Goal: Task Accomplishment & Management: Use online tool/utility

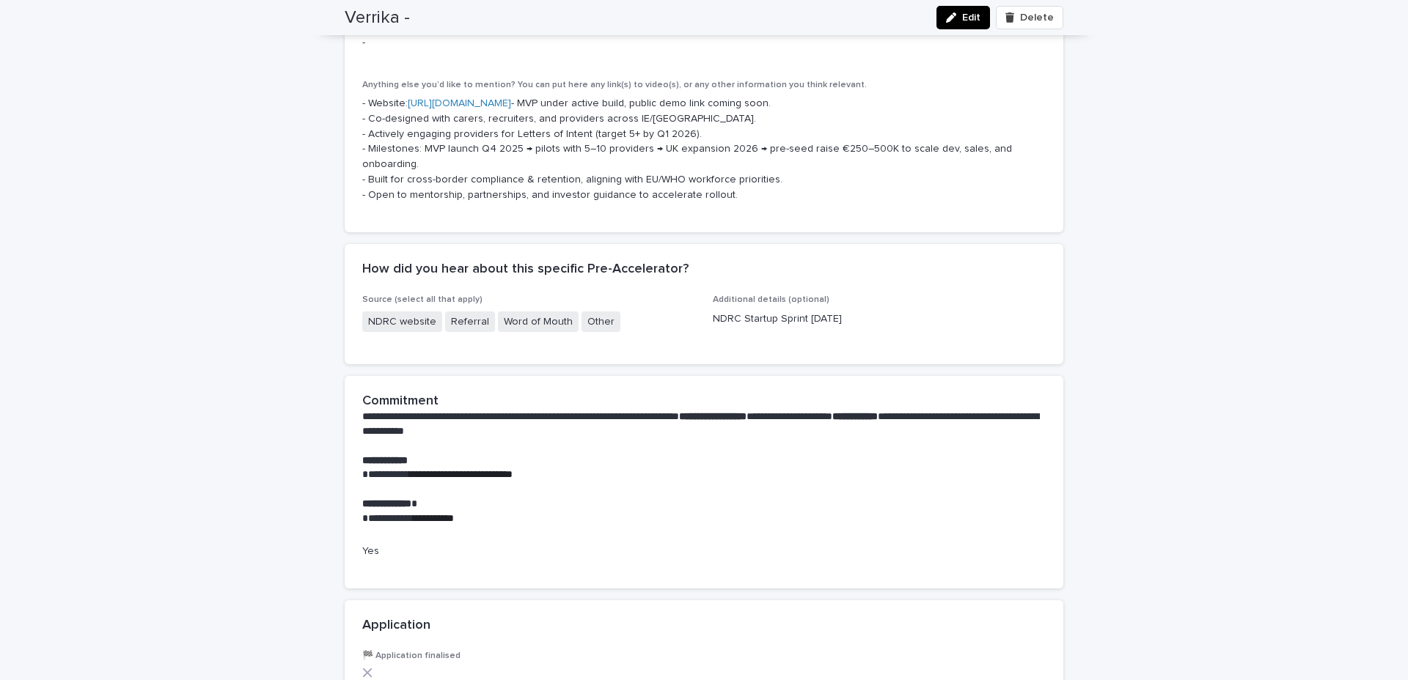
scroll to position [785, 0]
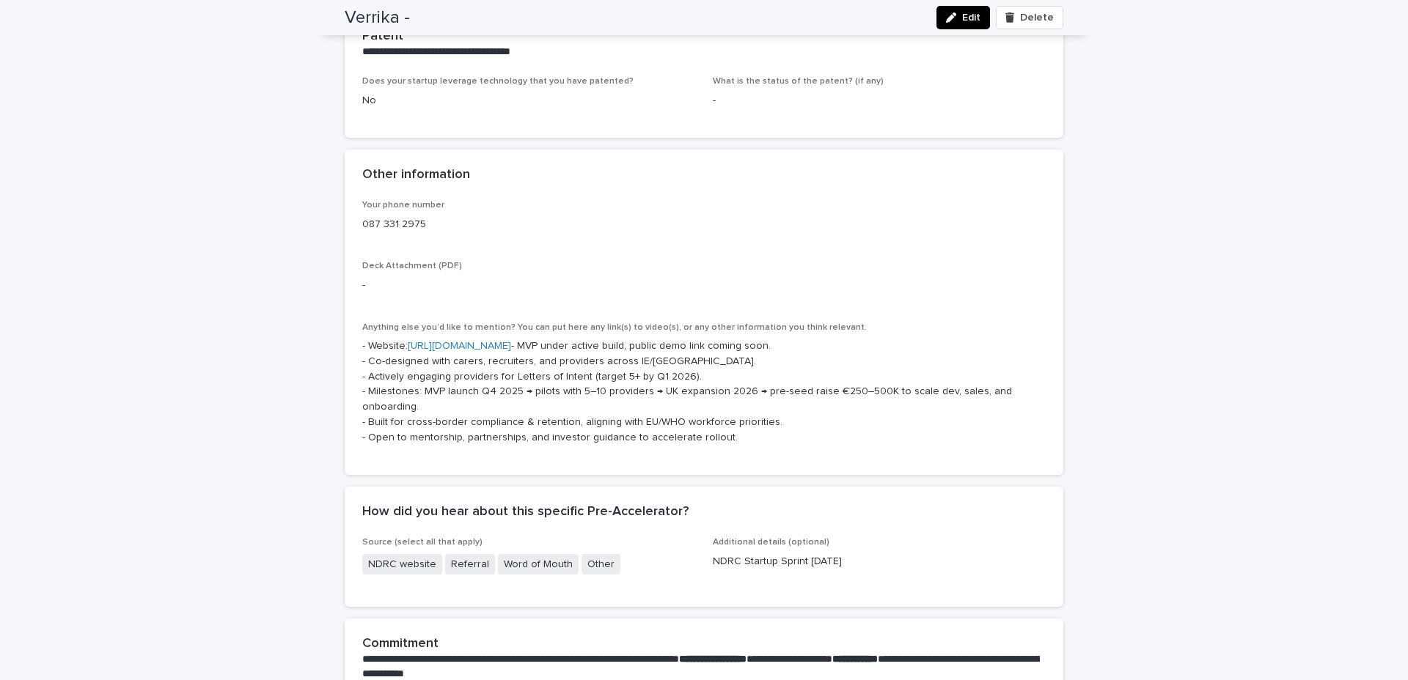
click at [963, 22] on span "Edit" at bounding box center [971, 17] width 18 height 10
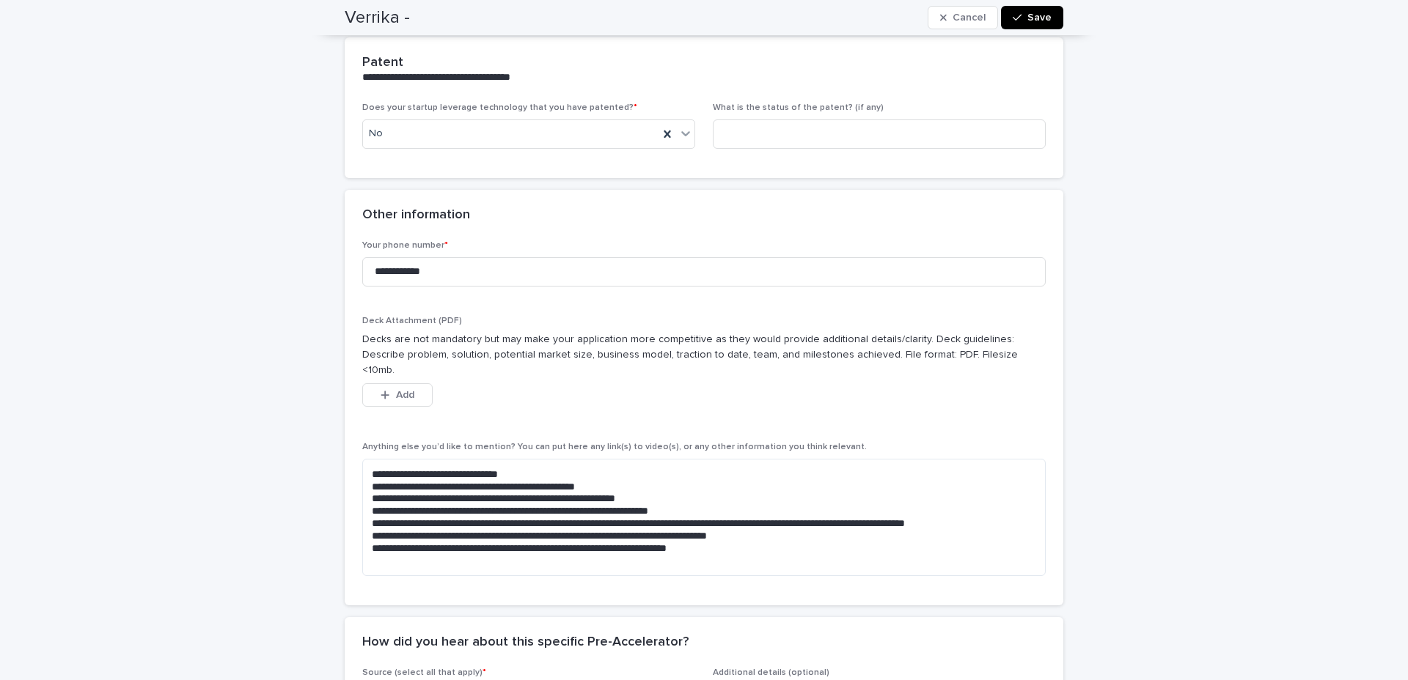
scroll to position [911, 0]
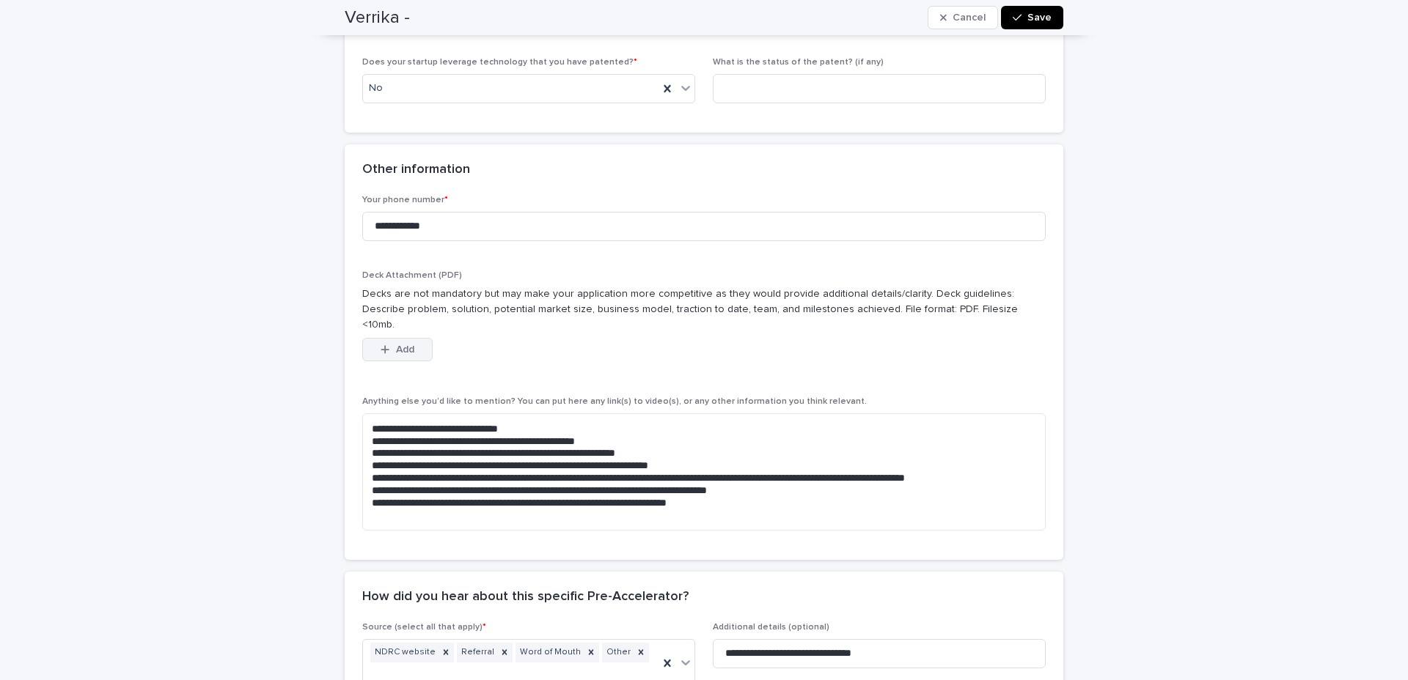
click at [397, 345] on span "Add" at bounding box center [405, 350] width 18 height 10
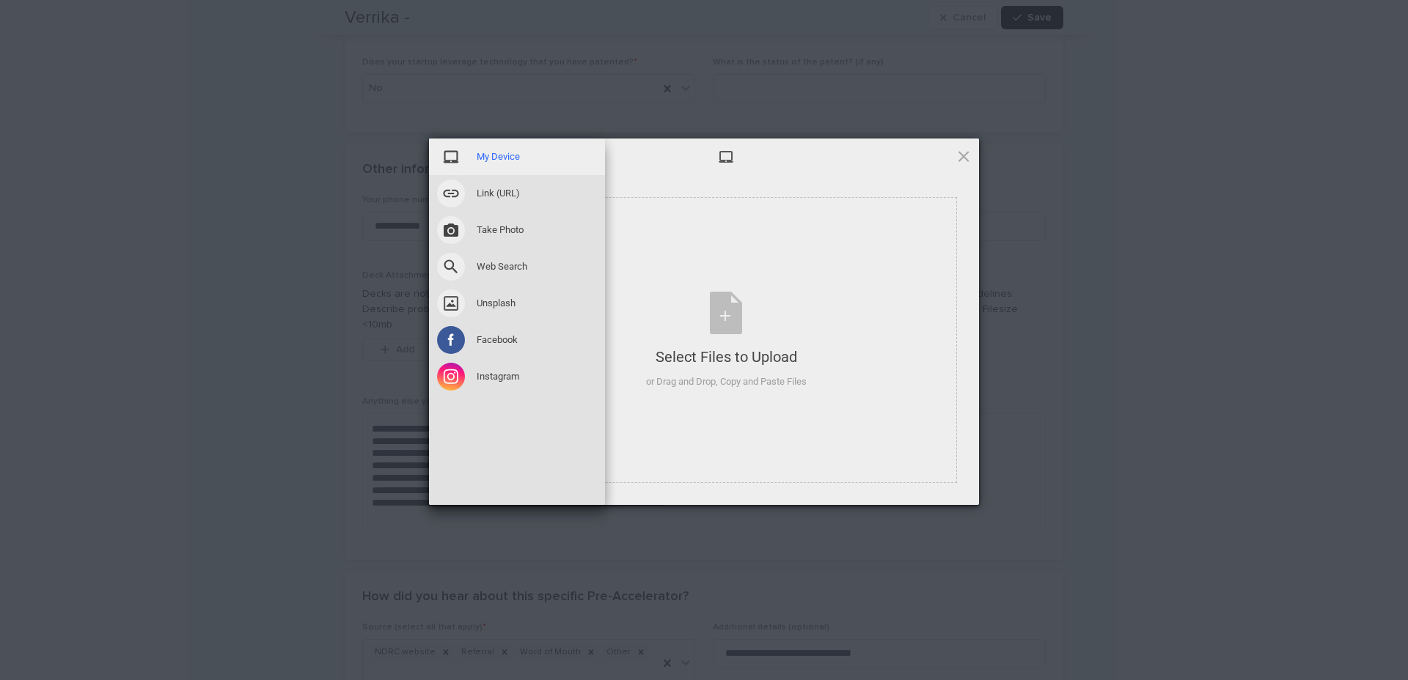
click at [508, 149] on div "My Device" at bounding box center [517, 157] width 176 height 37
click at [509, 158] on span "My Device" at bounding box center [498, 156] width 43 height 13
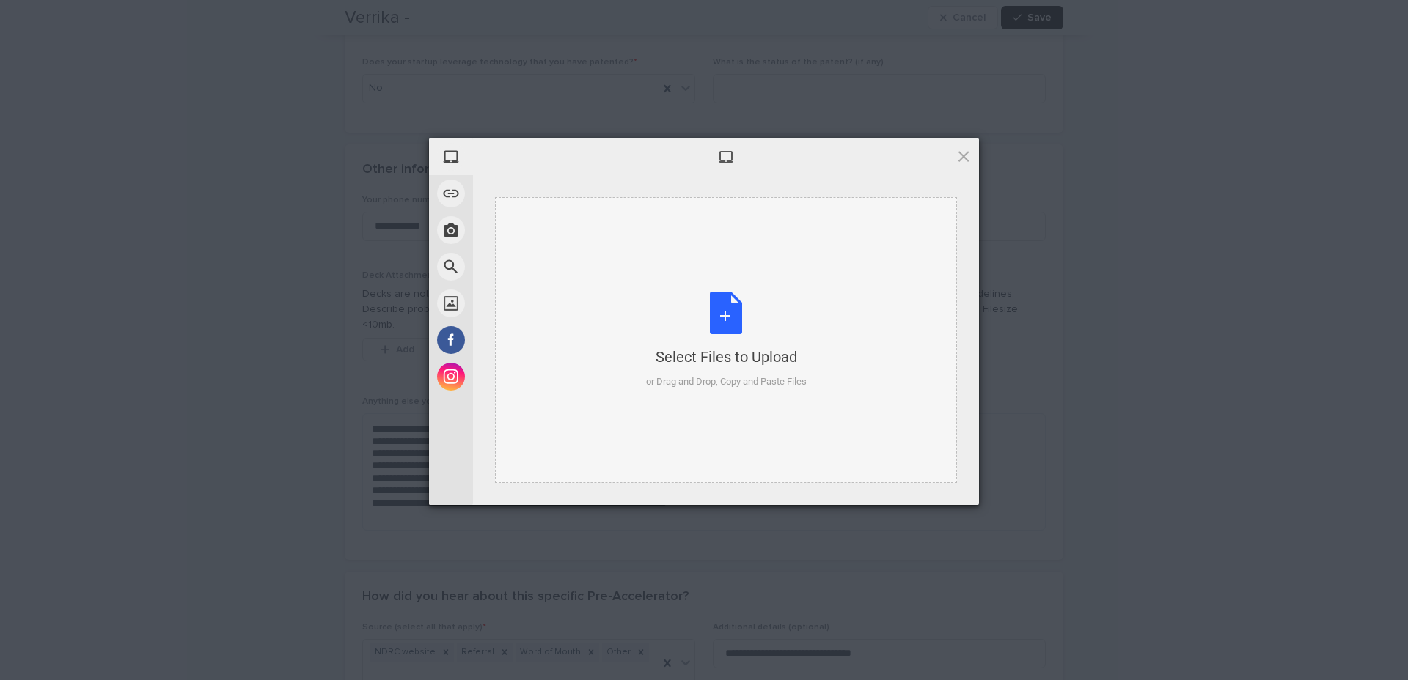
click at [727, 305] on div "Select Files to Upload or Drag and Drop, Copy and Paste Files" at bounding box center [726, 341] width 161 height 98
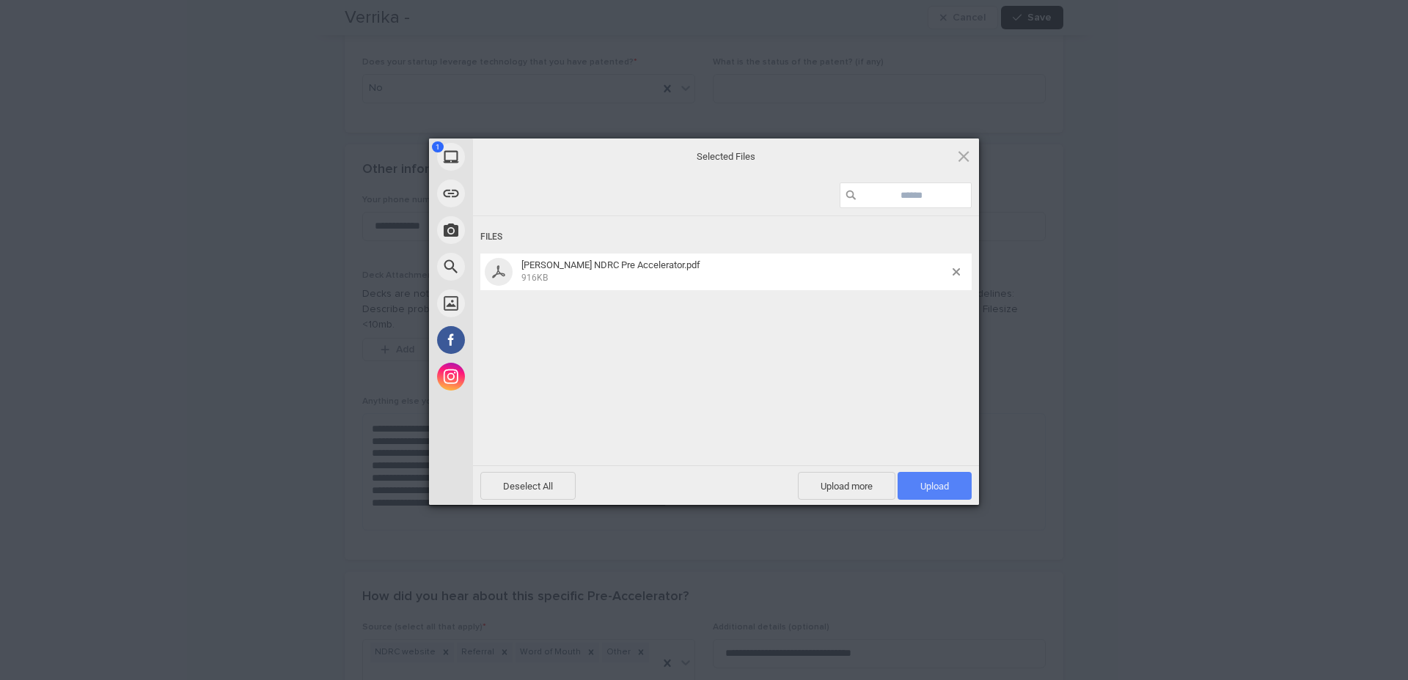
click at [935, 485] on span "Upload 1" at bounding box center [934, 486] width 29 height 11
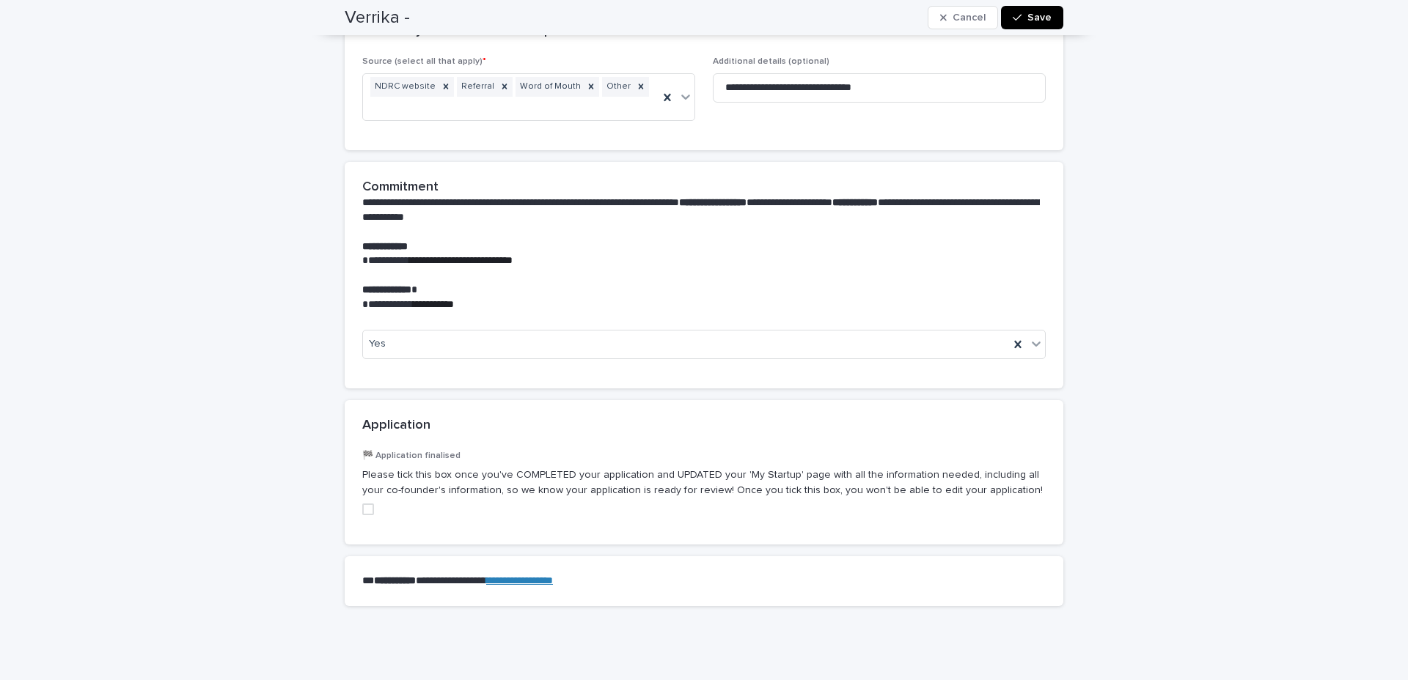
scroll to position [1549, 0]
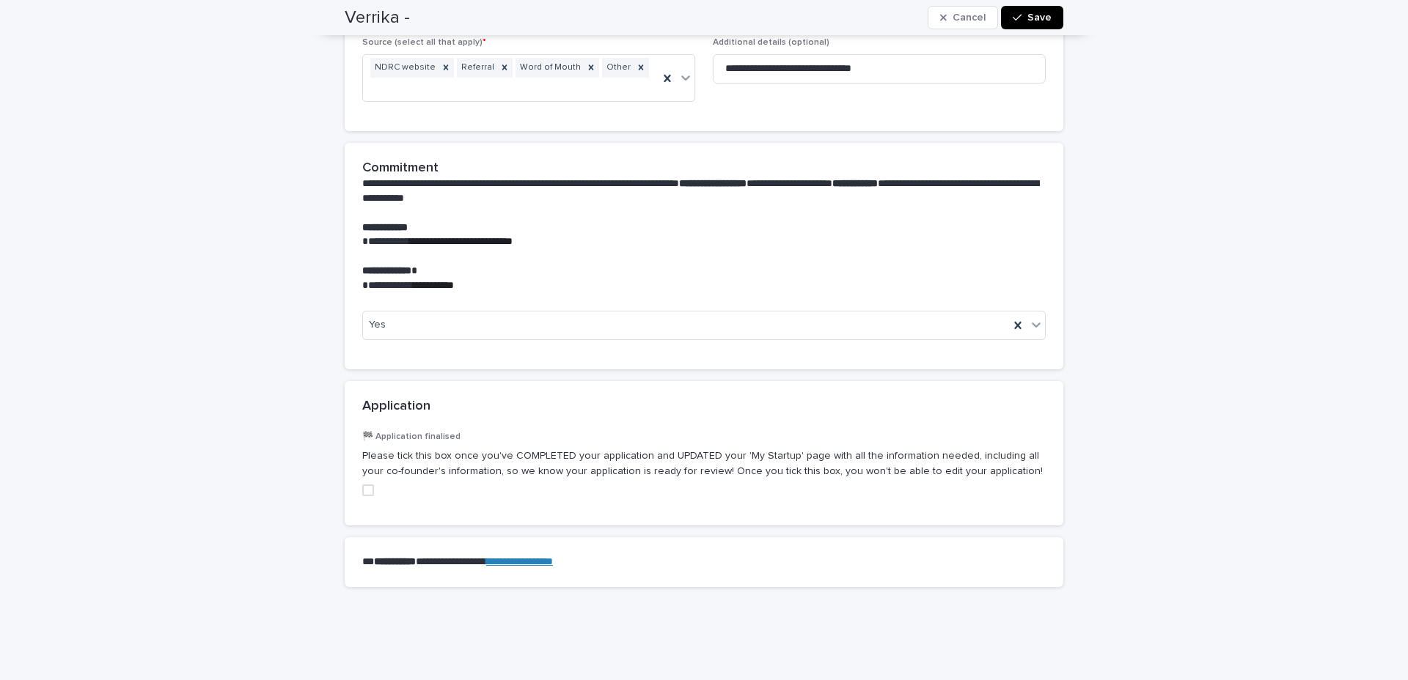
click at [362, 485] on span at bounding box center [368, 491] width 12 height 12
click at [1032, 15] on span "Save" at bounding box center [1039, 17] width 24 height 10
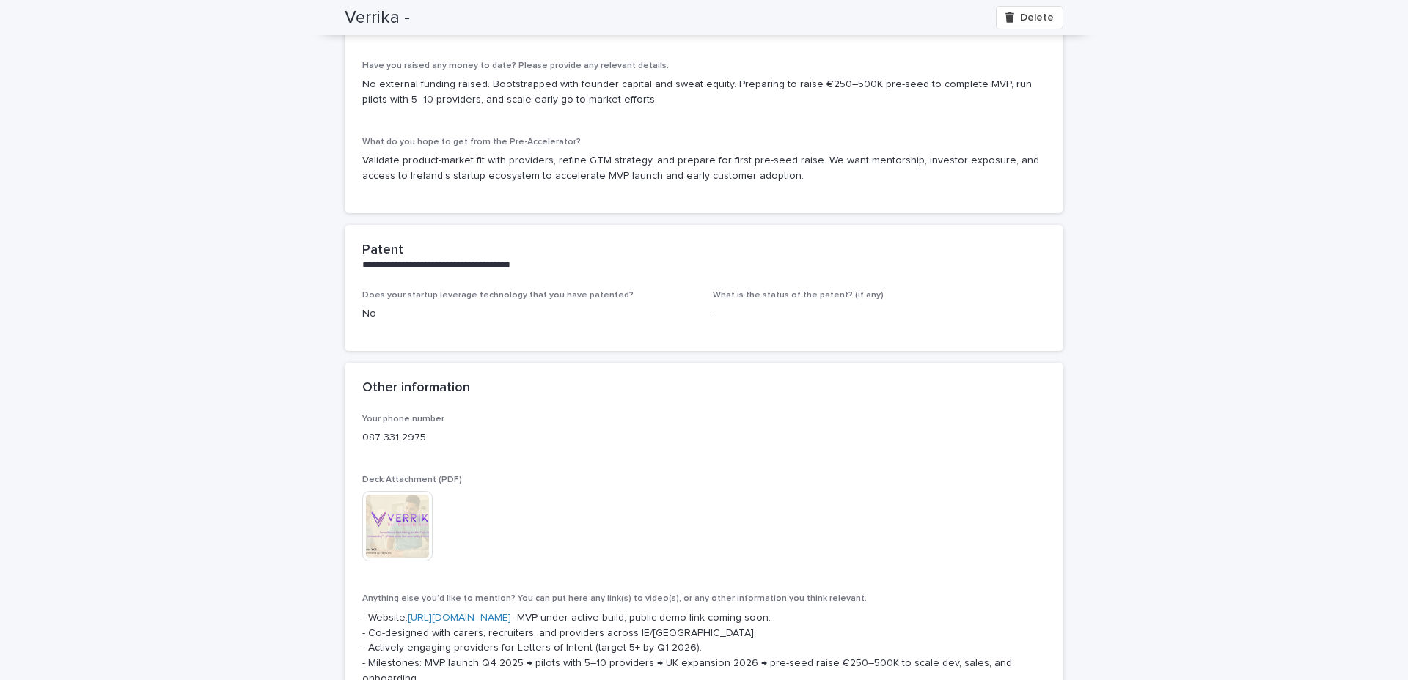
scroll to position [0, 0]
